Goal: Find specific page/section: Find specific page/section

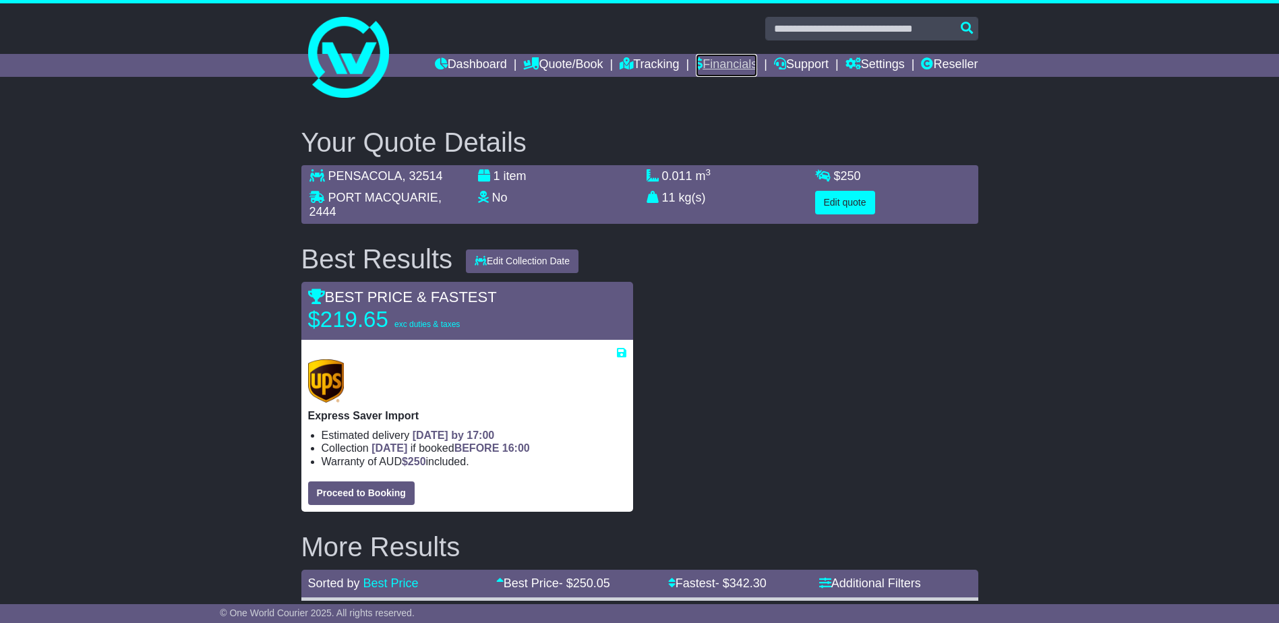
click at [722, 59] on link "Financials" at bounding box center [726, 65] width 61 height 23
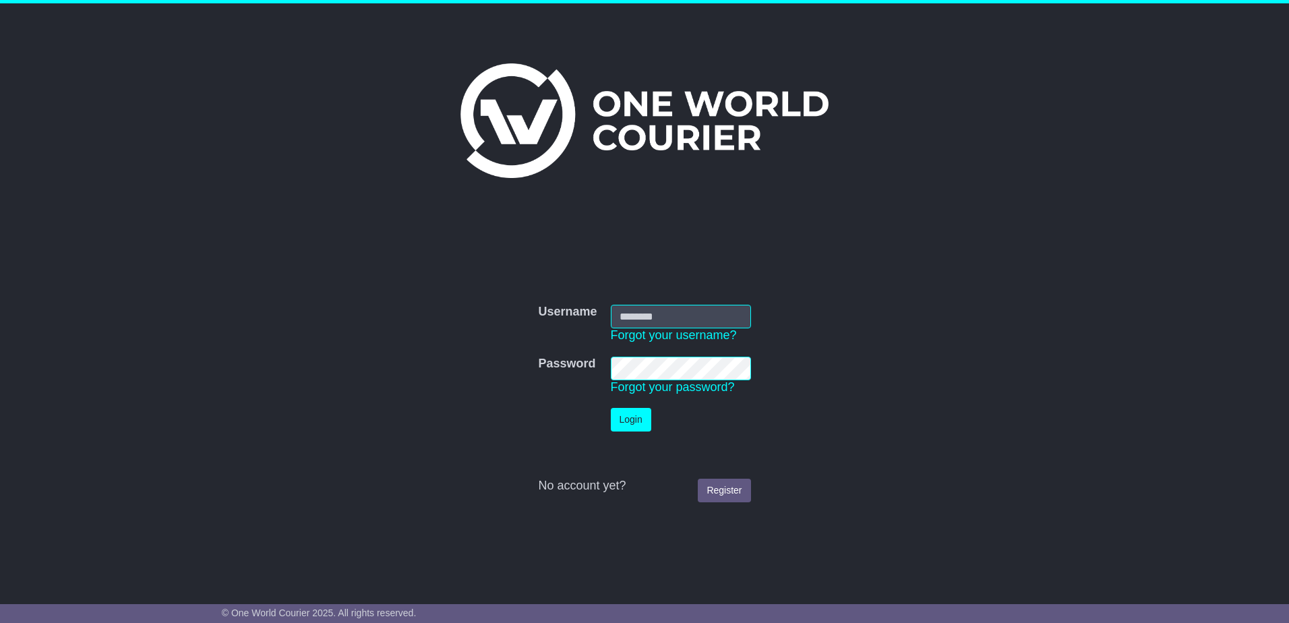
click at [708, 318] on input "Username" at bounding box center [681, 317] width 140 height 24
type input "**********"
click at [611, 408] on button "Login" at bounding box center [631, 420] width 40 height 24
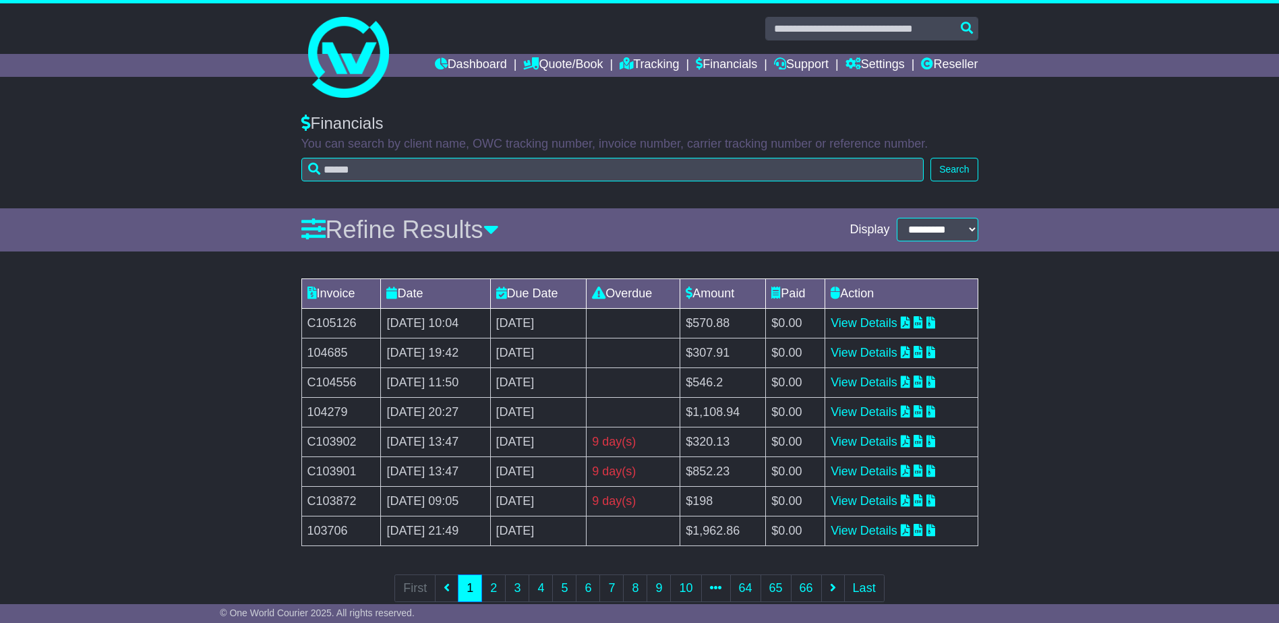
scroll to position [30, 0]
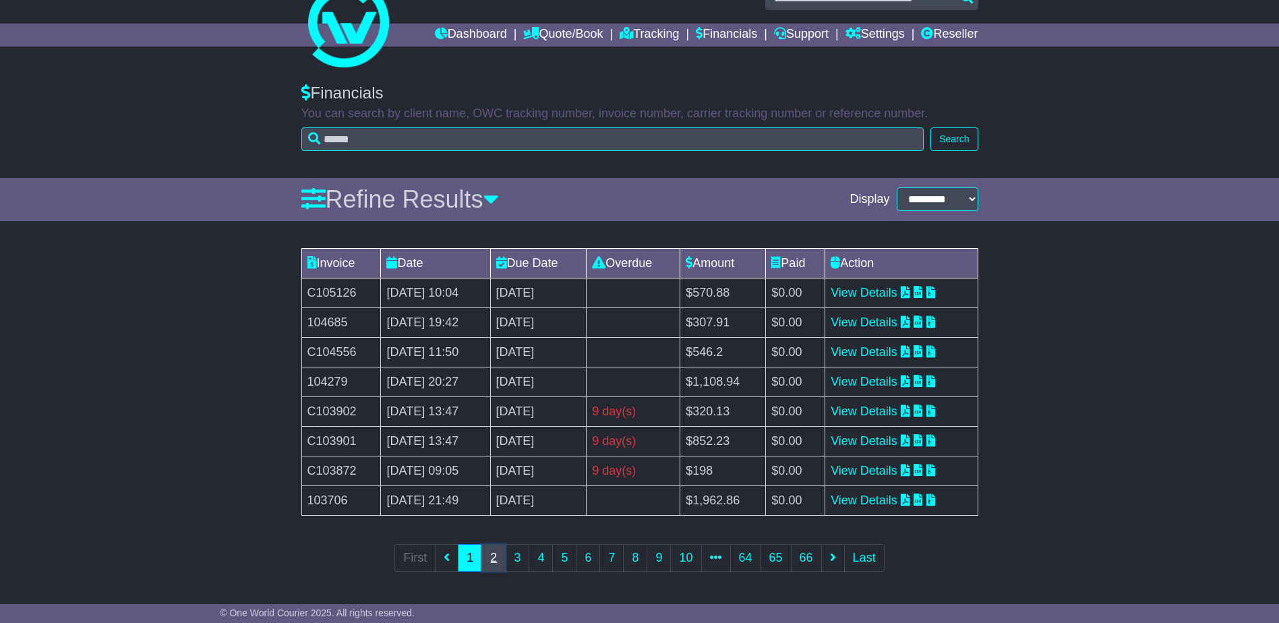
click at [498, 556] on link "2" at bounding box center [493, 558] width 24 height 28
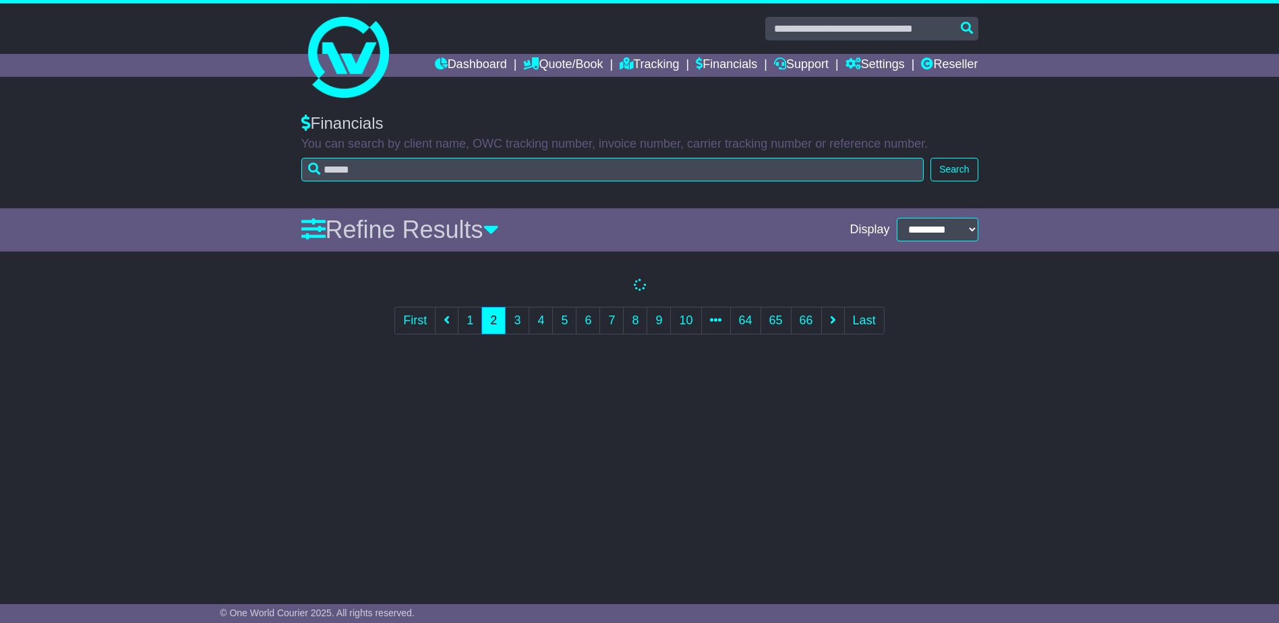
scroll to position [0, 0]
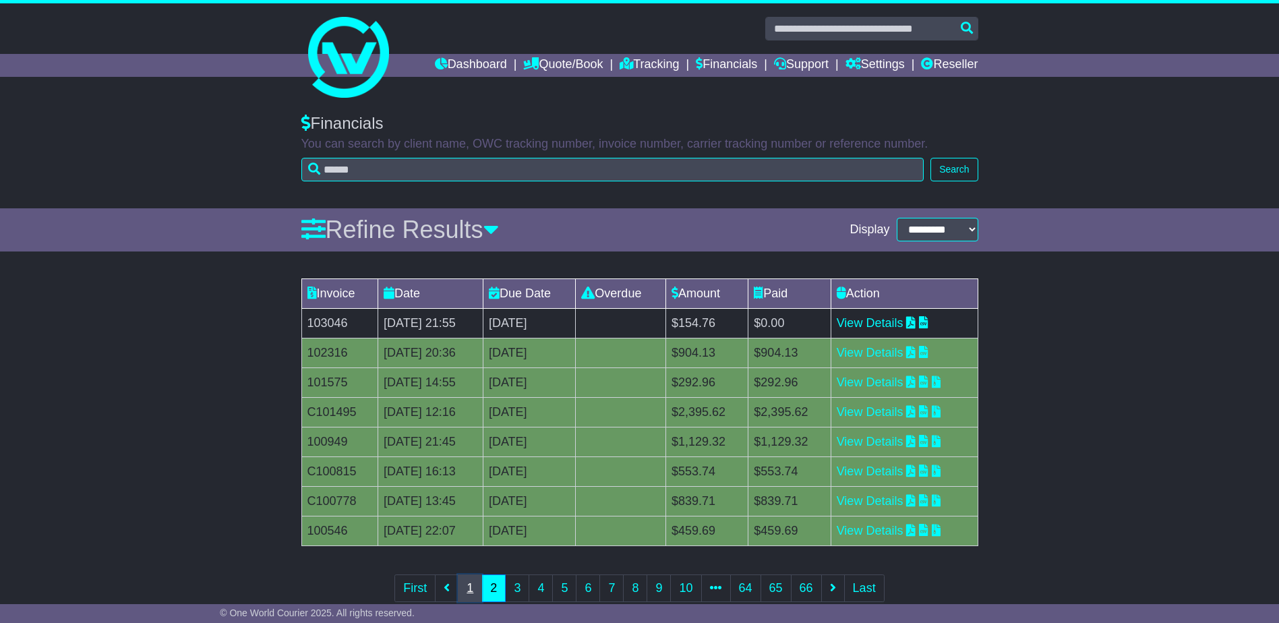
click at [472, 583] on link "1" at bounding box center [470, 588] width 24 height 28
